Goal: Task Accomplishment & Management: Use online tool/utility

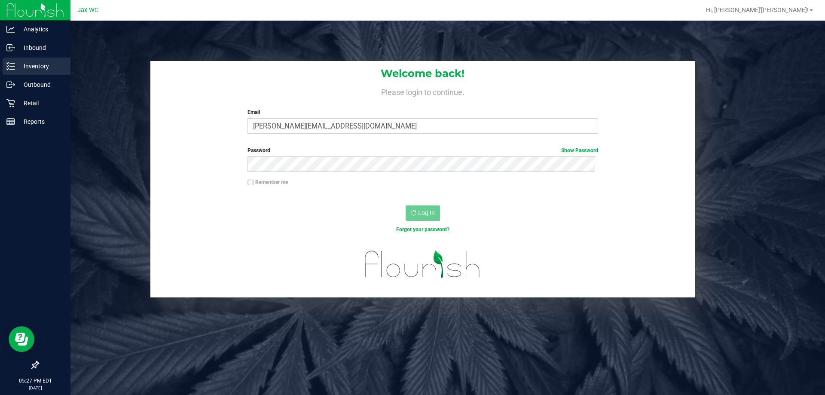
click at [18, 70] on p "Inventory" at bounding box center [41, 66] width 52 height 10
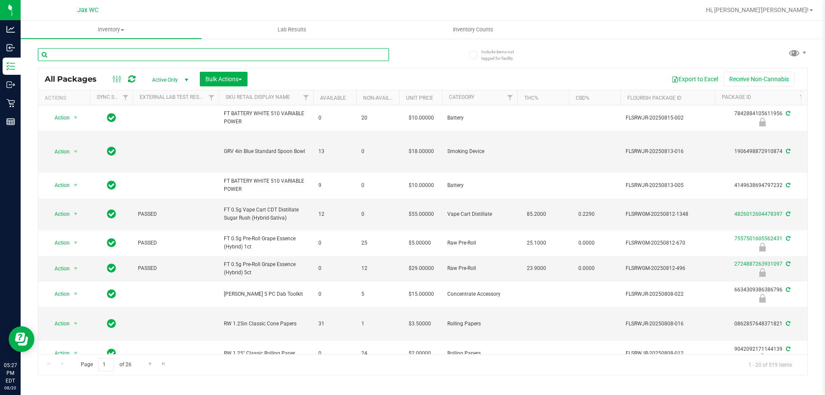
click at [167, 57] on input "text" at bounding box center [213, 54] width 351 height 13
type input "2403047917874678"
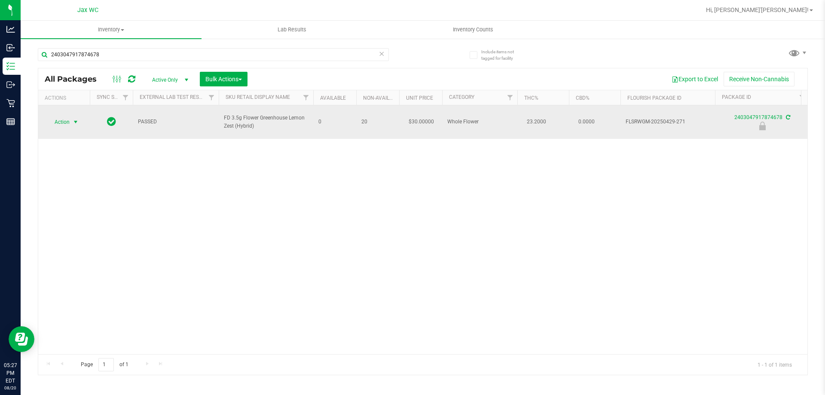
click at [77, 119] on span "select" at bounding box center [75, 122] width 7 height 7
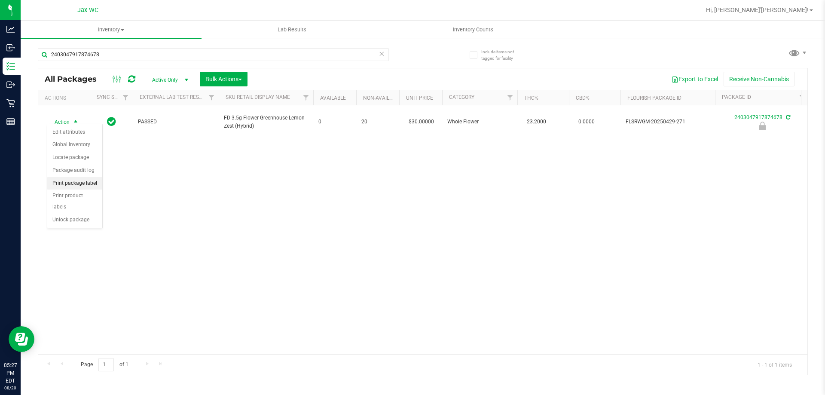
click at [94, 185] on li "Print package label" at bounding box center [74, 183] width 55 height 13
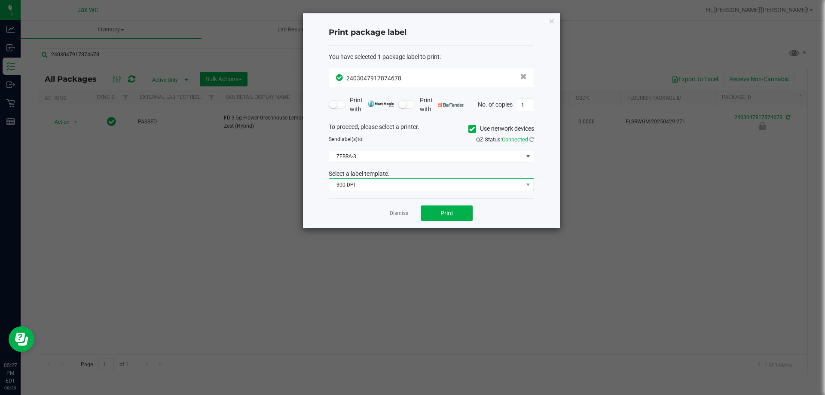
click at [414, 184] on span "300 DPI" at bounding box center [426, 185] width 194 height 12
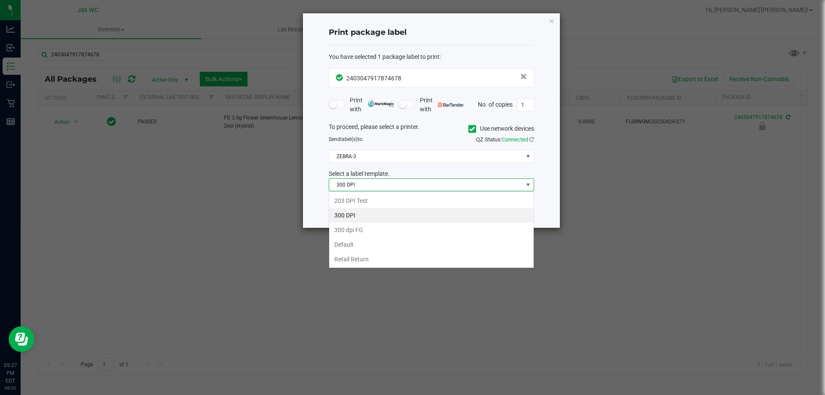
scroll to position [13, 205]
click at [385, 203] on li "203 DPI Test" at bounding box center [431, 200] width 205 height 15
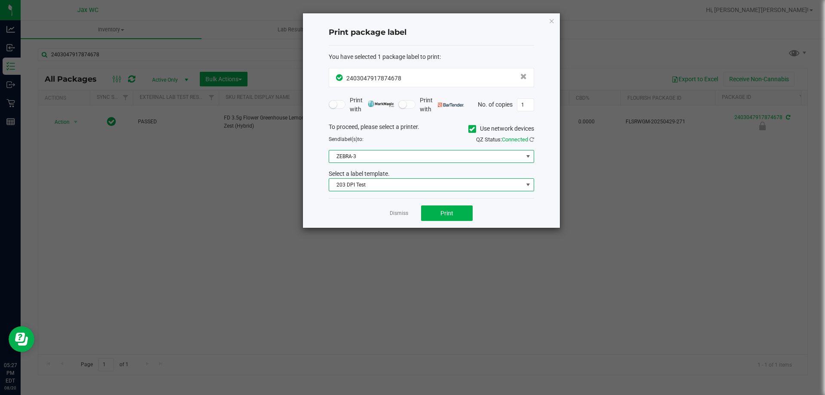
click at [393, 159] on span "ZEBRA-3" at bounding box center [426, 156] width 194 height 12
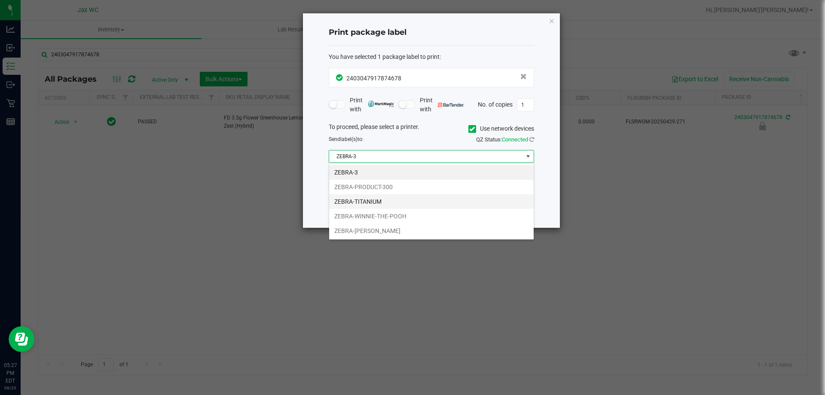
click at [394, 201] on li "ZEBRA-TITANIUM" at bounding box center [431, 201] width 205 height 15
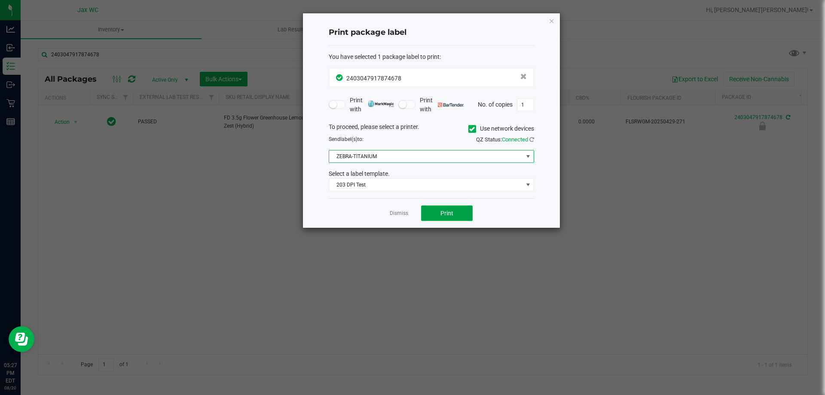
click at [458, 210] on button "Print" at bounding box center [447, 212] width 52 height 15
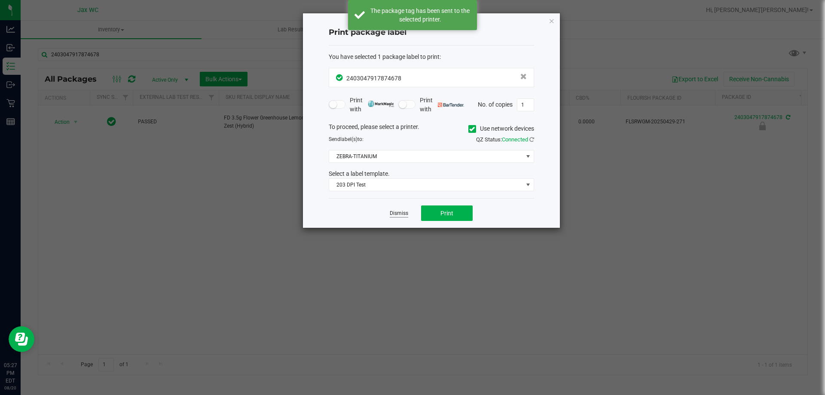
click at [404, 212] on link "Dismiss" at bounding box center [399, 213] width 18 height 7
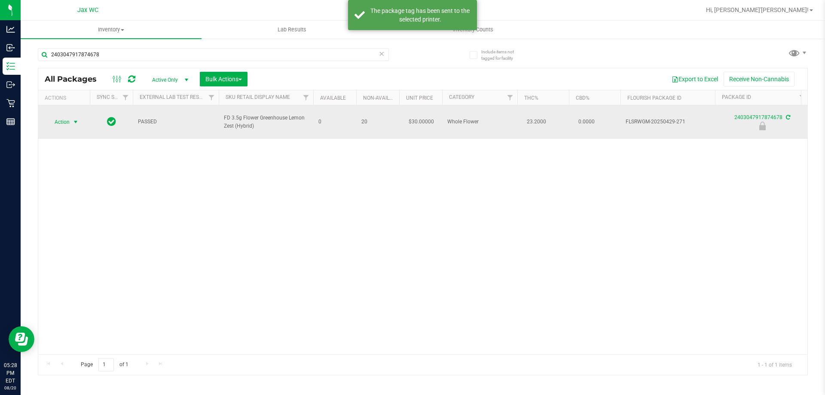
click at [72, 117] on span "select" at bounding box center [75, 122] width 11 height 12
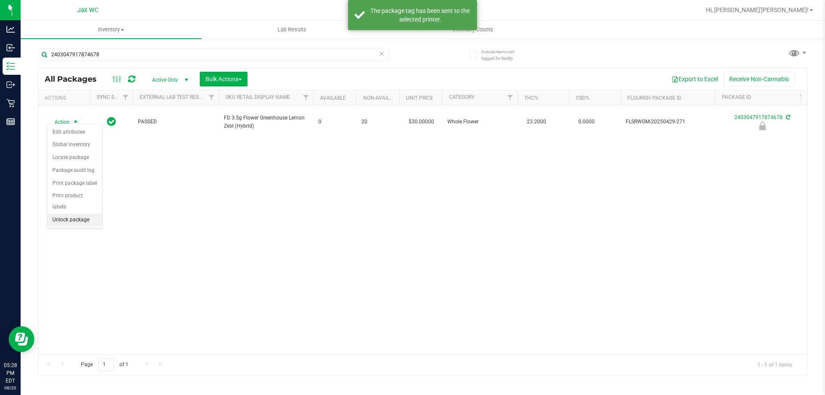
click at [81, 214] on li "Unlock package" at bounding box center [74, 220] width 55 height 13
